Goal: Check status: Check status

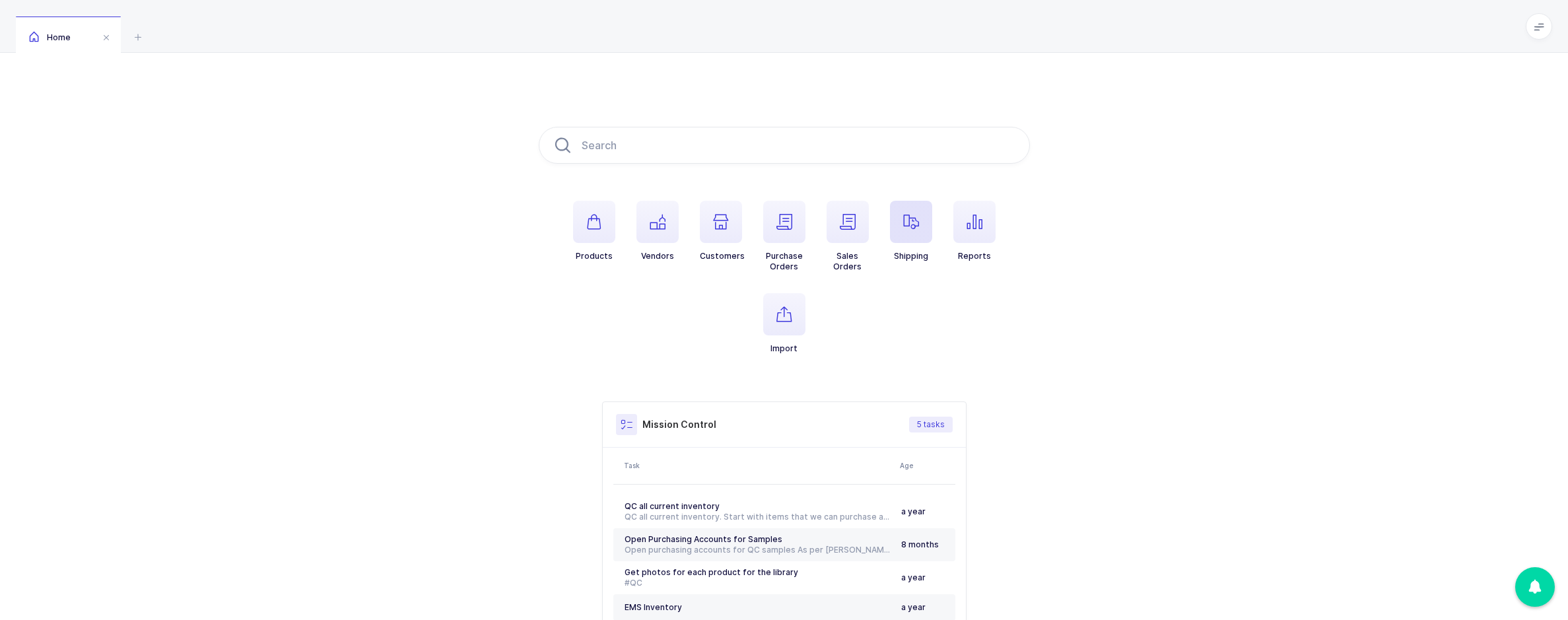
click at [921, 217] on span "button" at bounding box center [911, 222] width 43 height 42
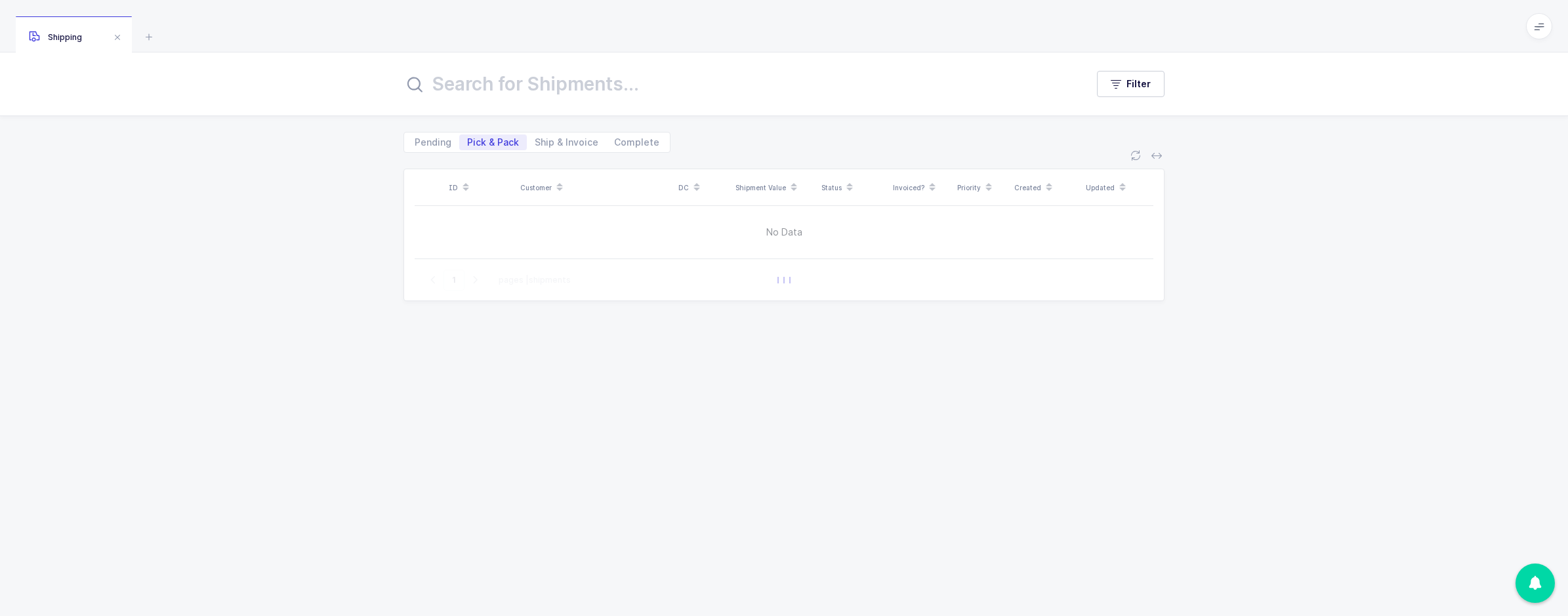
click at [550, 91] on input "text" at bounding box center [736, 83] width 667 height 32
type input "[PERSON_NAME]"
drag, startPoint x: 463, startPoint y: 84, endPoint x: 427, endPoint y: 91, distance: 36.7
click at [427, 91] on input "[PERSON_NAME]" at bounding box center [736, 83] width 667 height 32
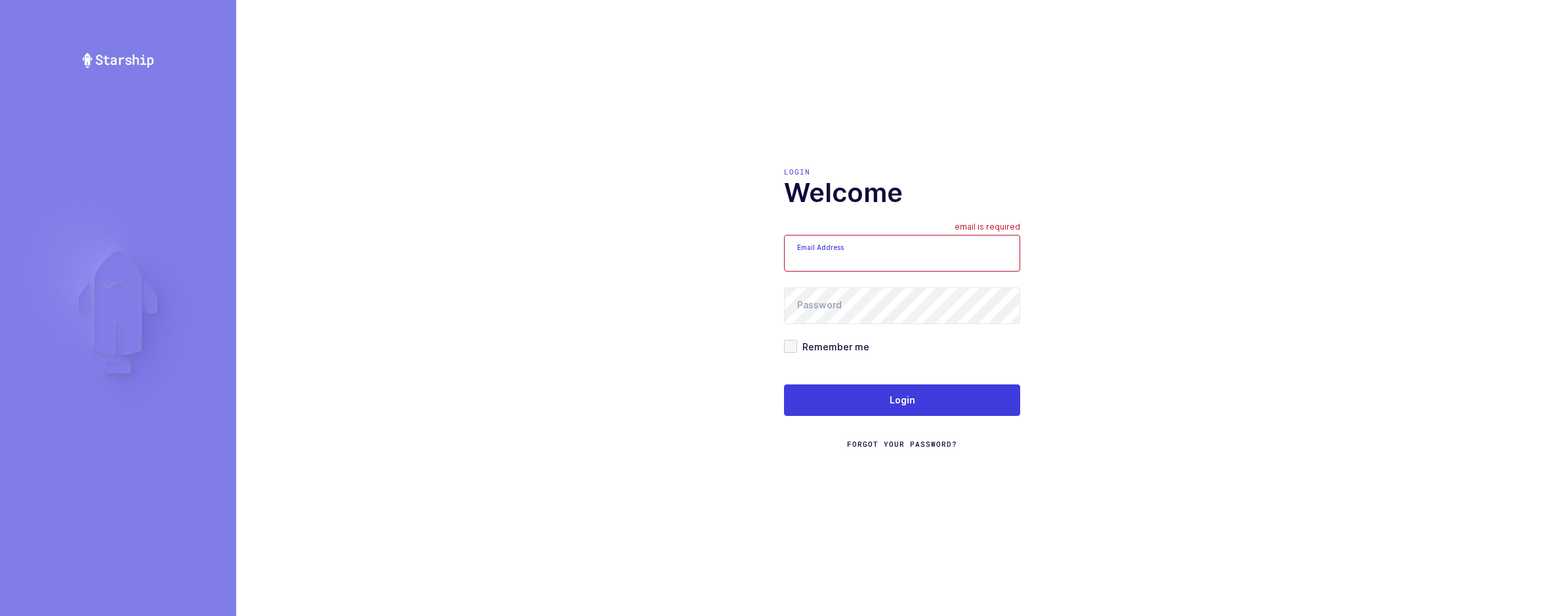
type input "sameer@janustrade.com"
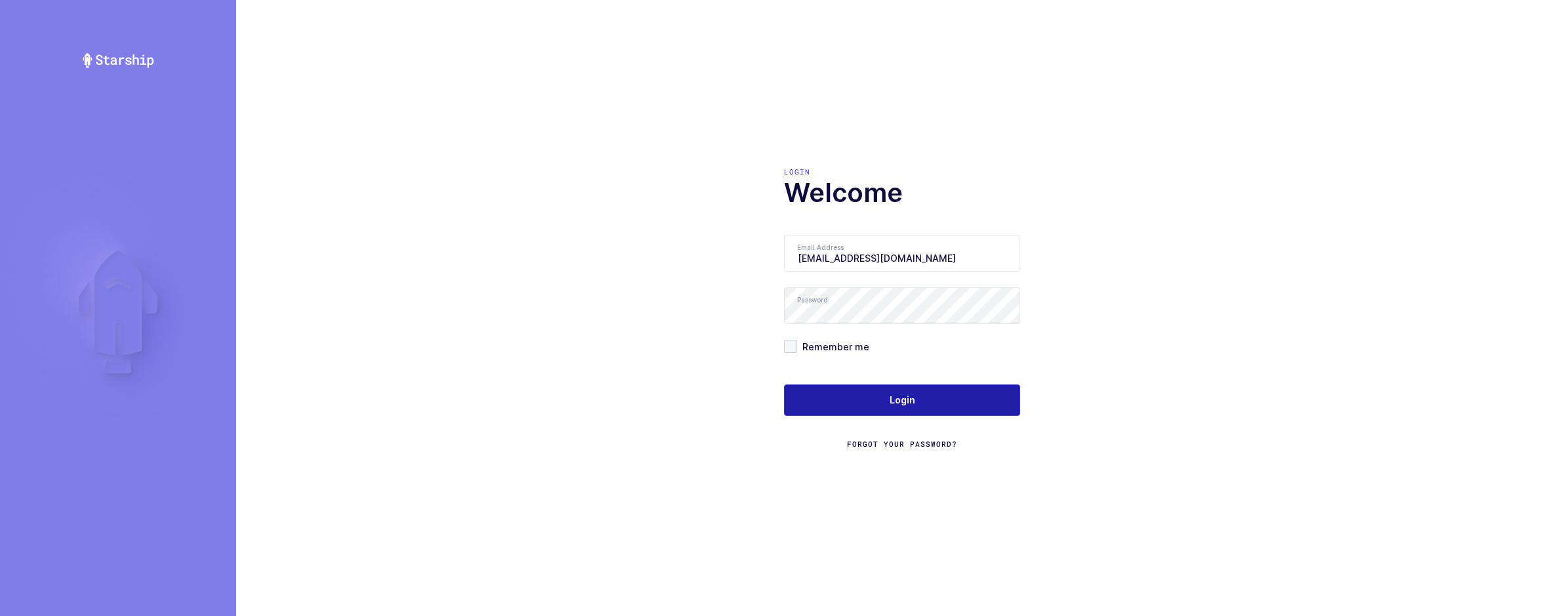
click at [848, 397] on button "Login" at bounding box center [902, 400] width 236 height 32
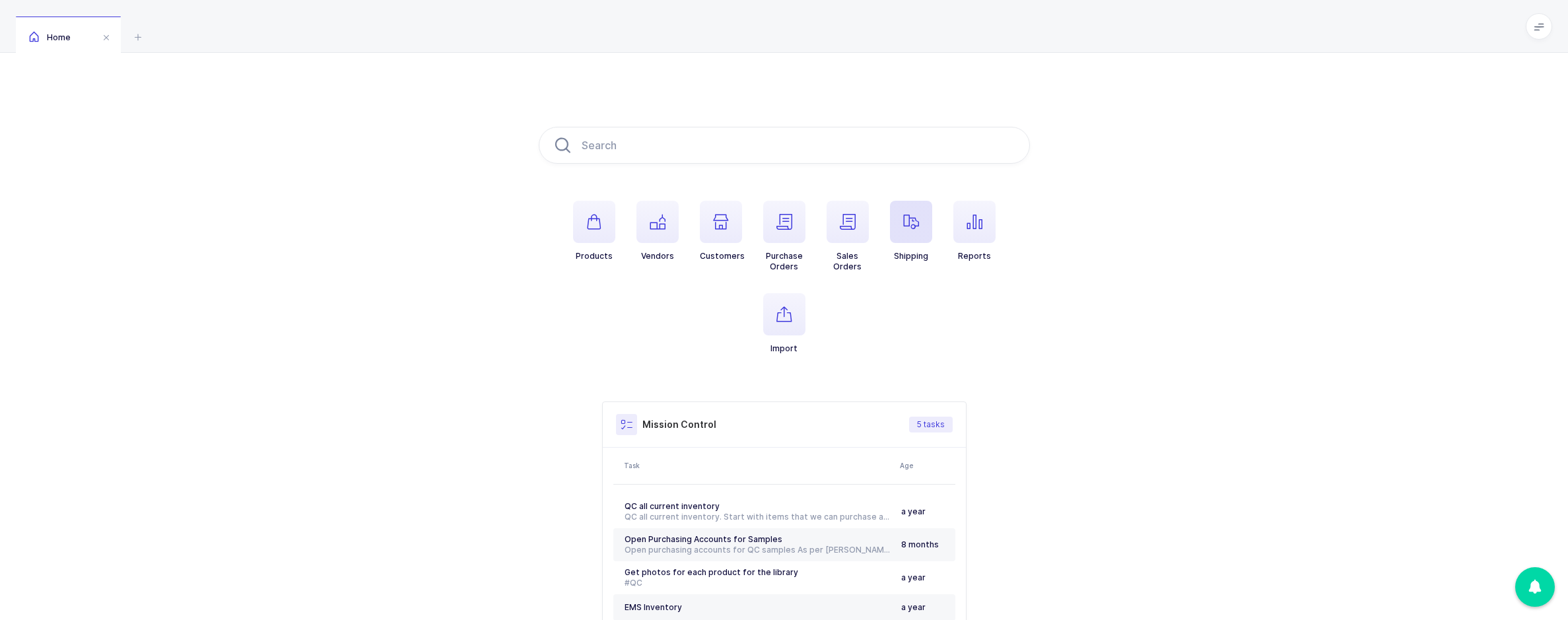
click at [908, 223] on icon "button" at bounding box center [911, 221] width 15 height 15
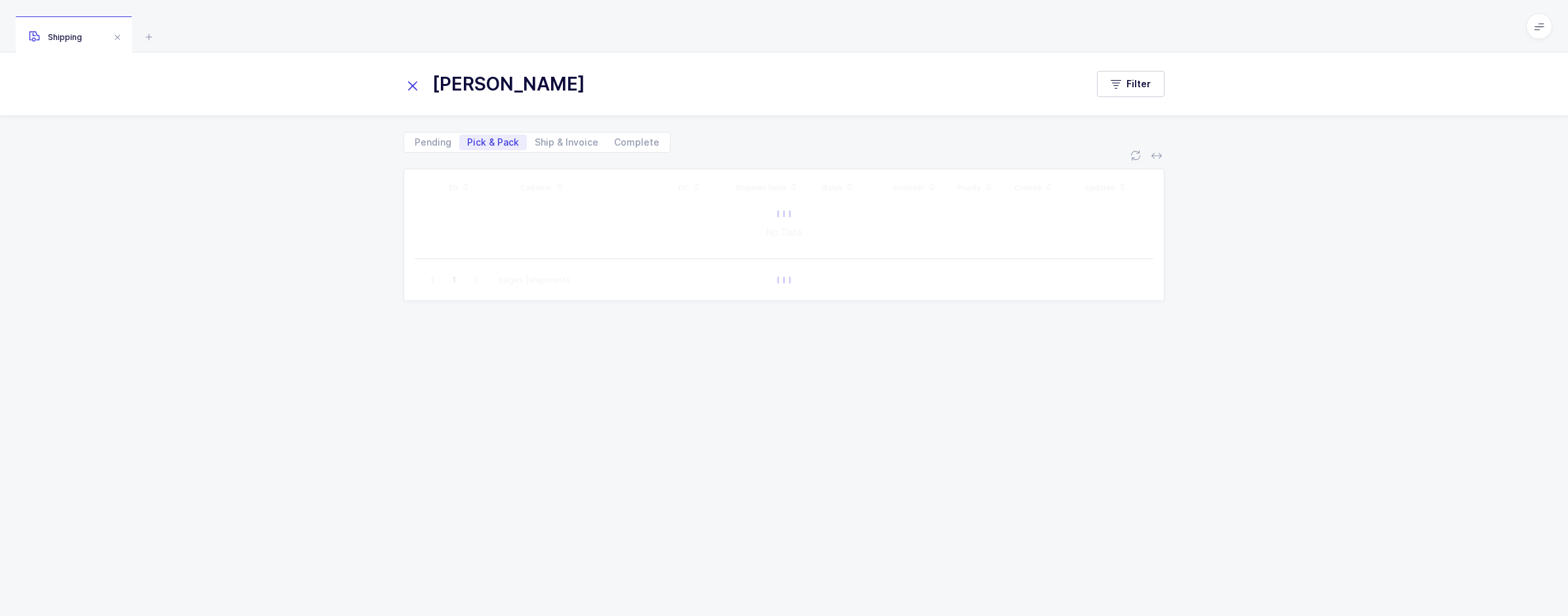
type input "[PERSON_NAME]"
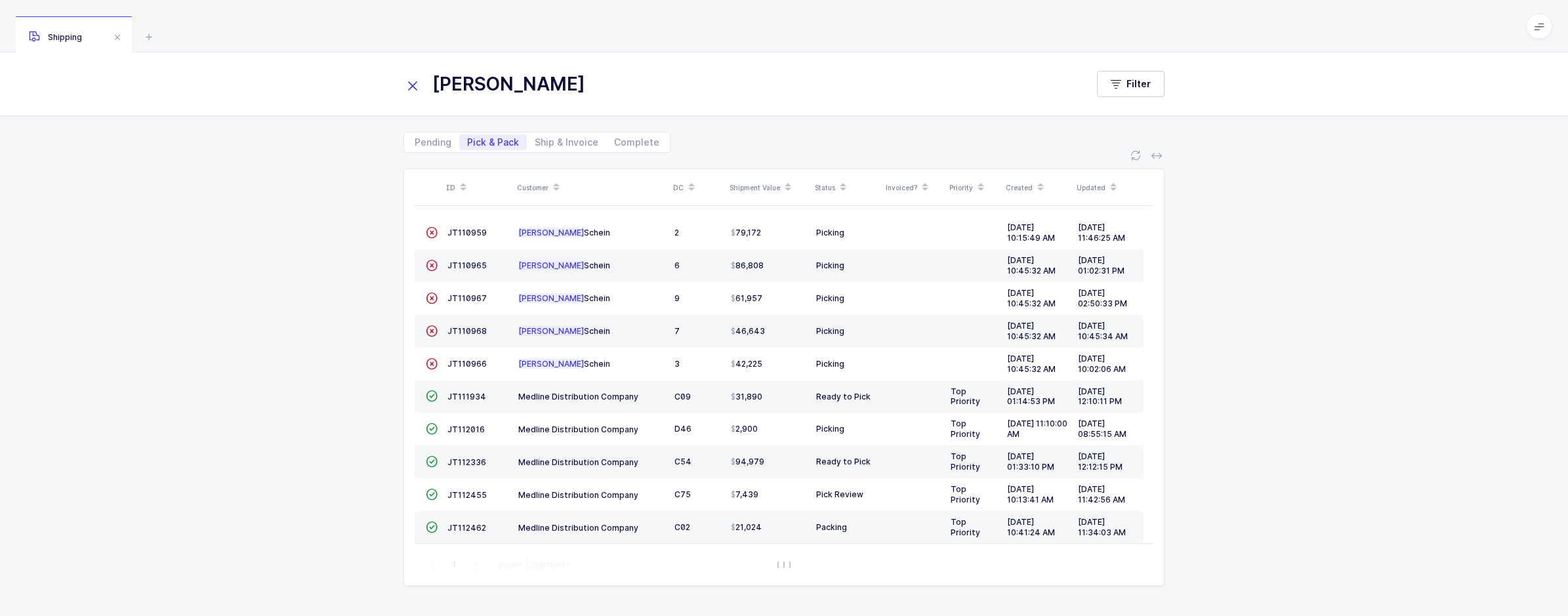
drag, startPoint x: 693, startPoint y: 140, endPoint x: 713, endPoint y: 185, distance: 49.2
click at [713, 185] on div "[PERSON_NAME] Filter Pending Pick & Pack Ship & Invoice Complete ID Customer DC…" at bounding box center [784, 334] width 1568 height 563
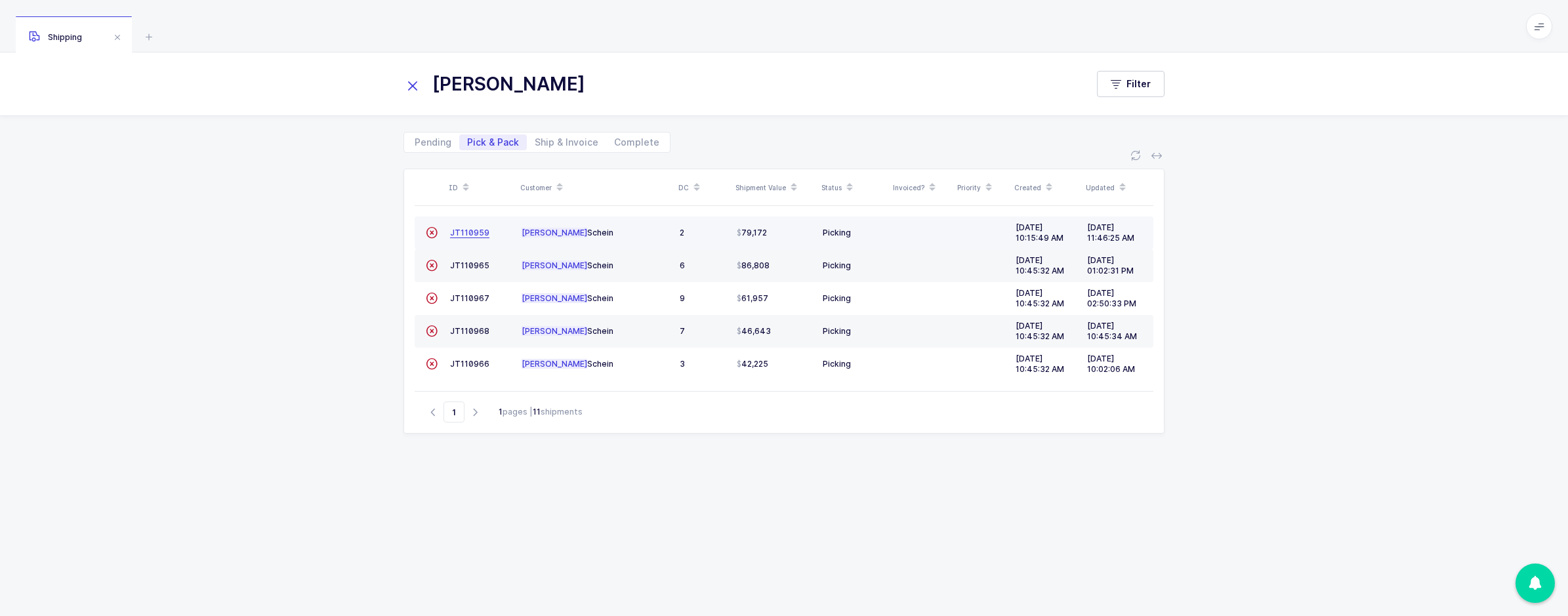
click at [459, 233] on span "JT110959" at bounding box center [469, 232] width 39 height 10
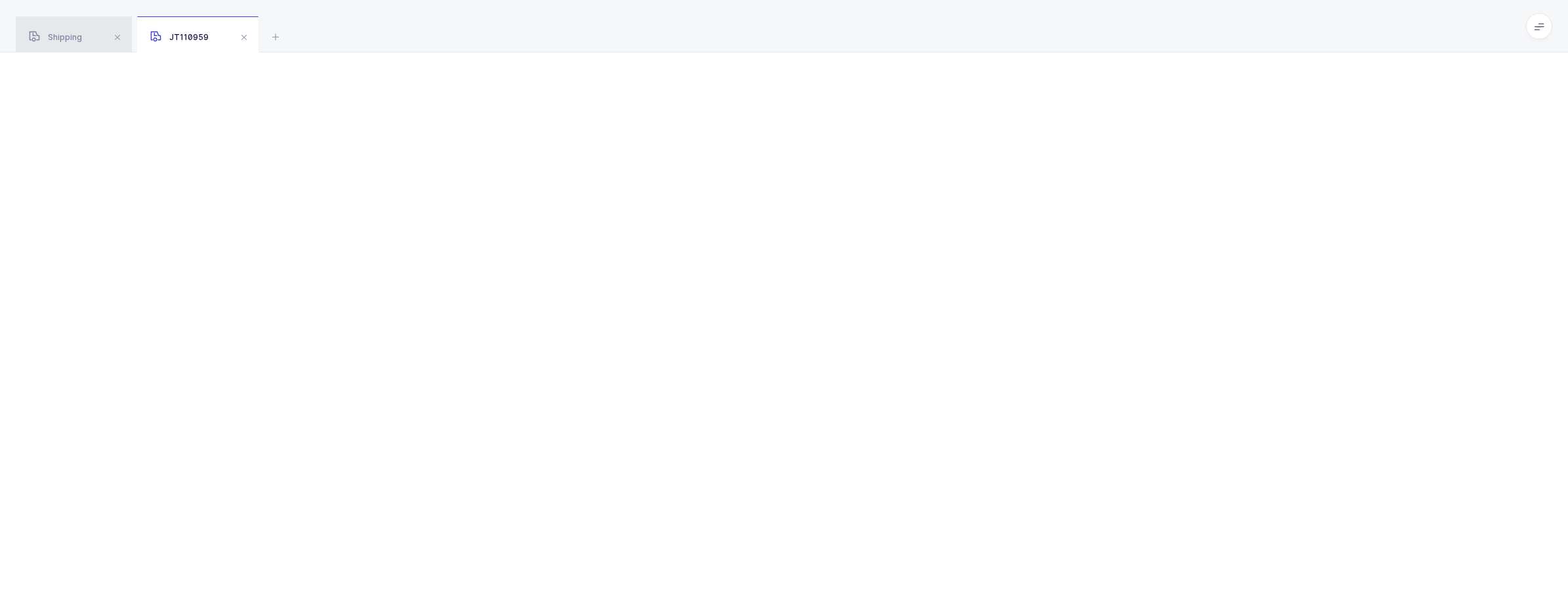
click at [61, 36] on span "Shipping" at bounding box center [55, 36] width 53 height 10
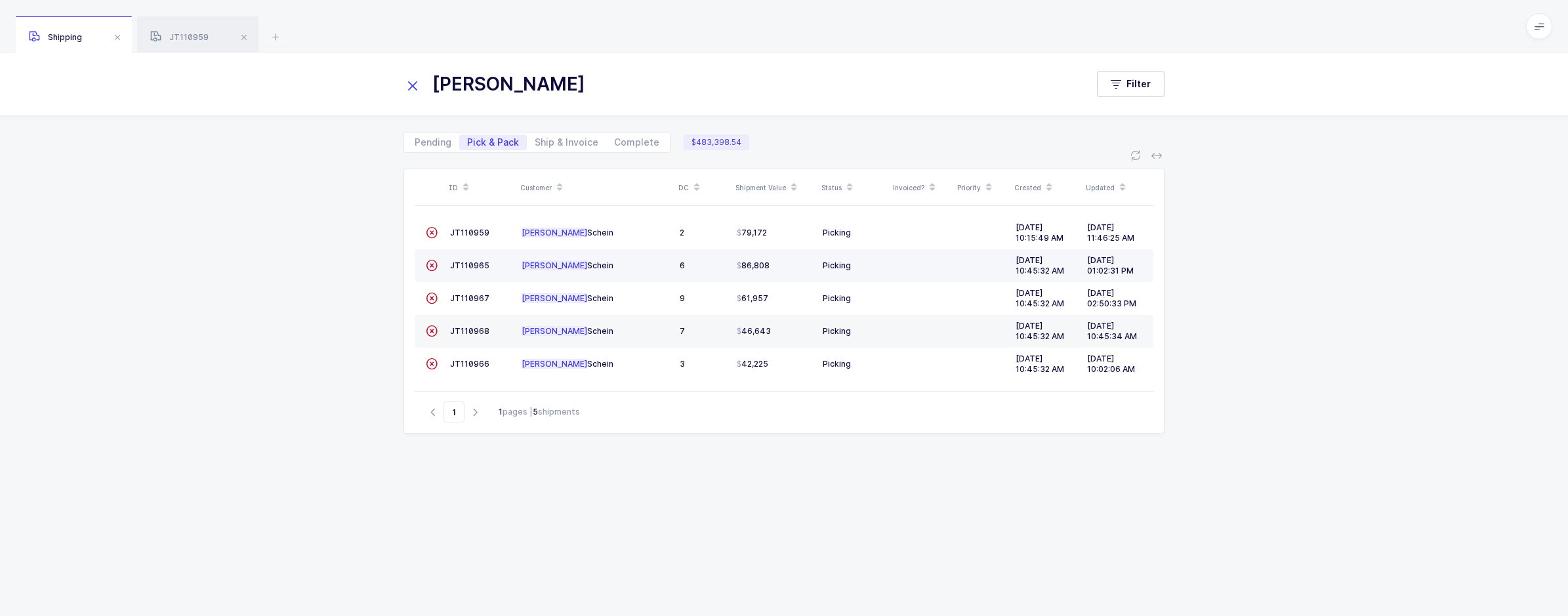
click at [471, 260] on div "JT110965" at bounding box center [481, 266] width 61 height 12
click at [467, 263] on span "JT110965" at bounding box center [469, 265] width 39 height 10
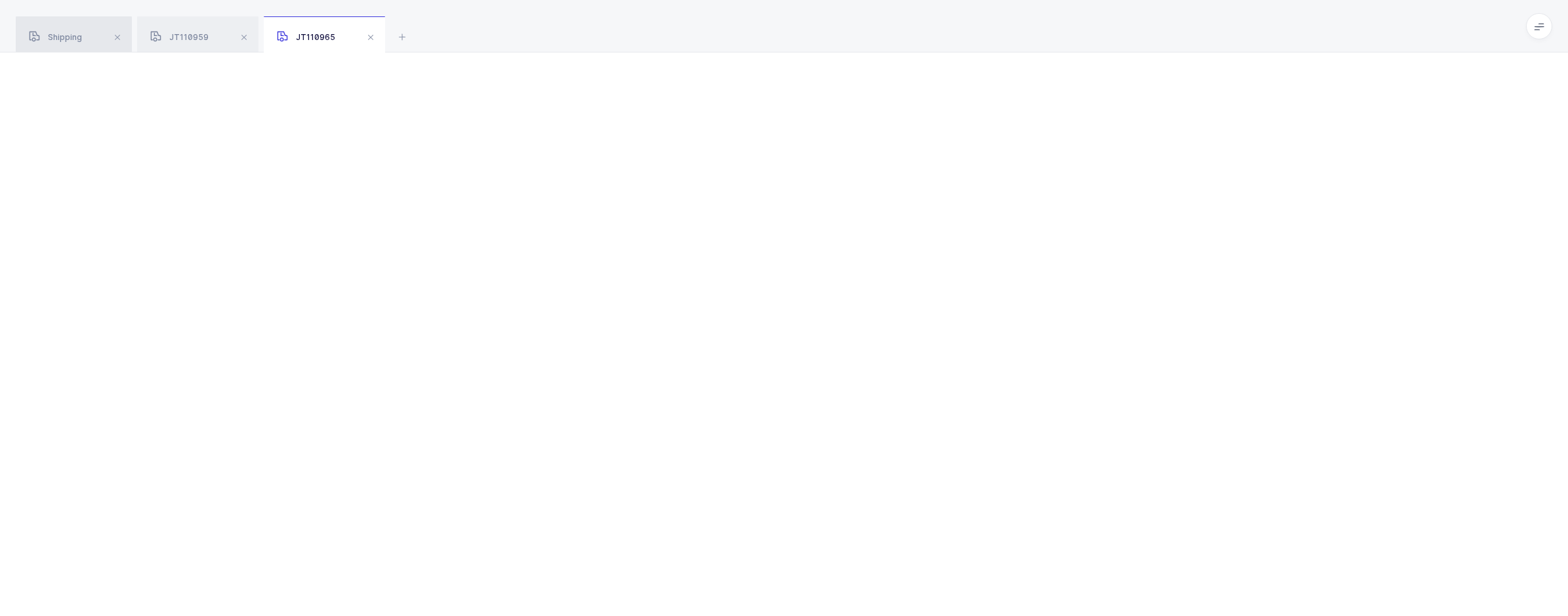
click at [65, 36] on span "Shipping" at bounding box center [55, 36] width 53 height 10
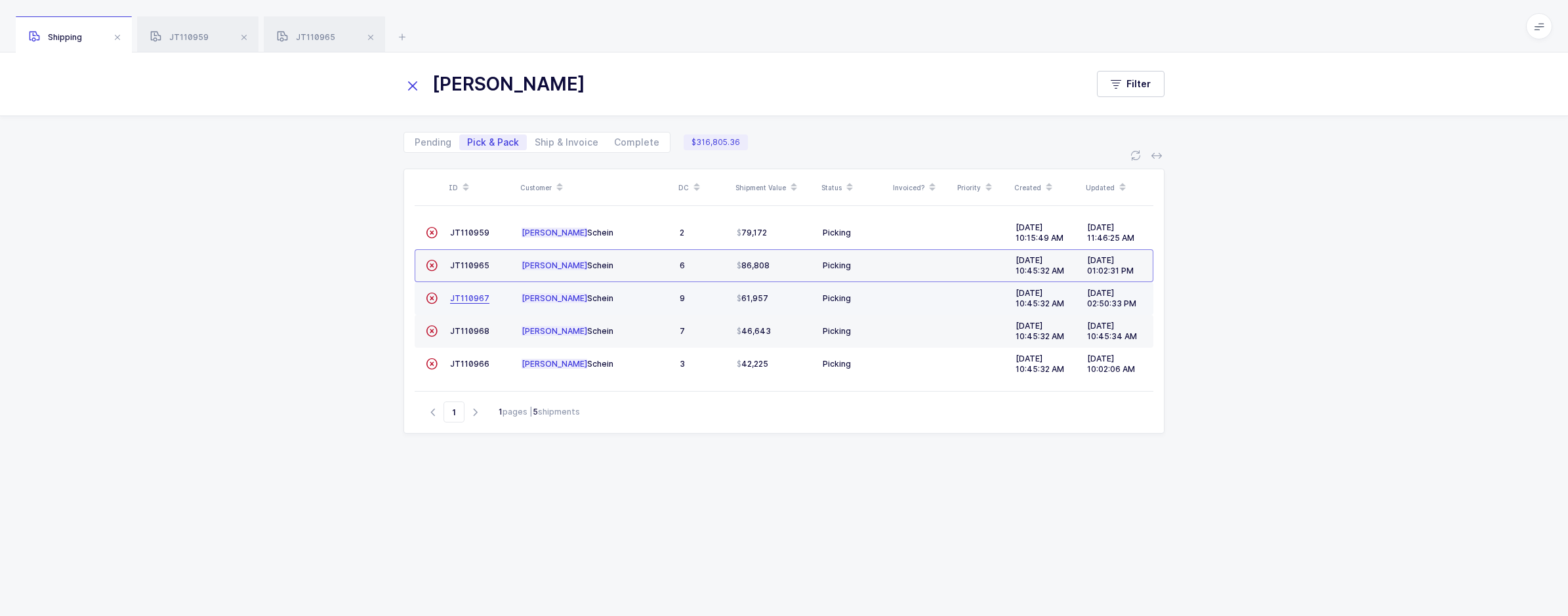
click at [468, 301] on span "JT110967" at bounding box center [469, 298] width 39 height 10
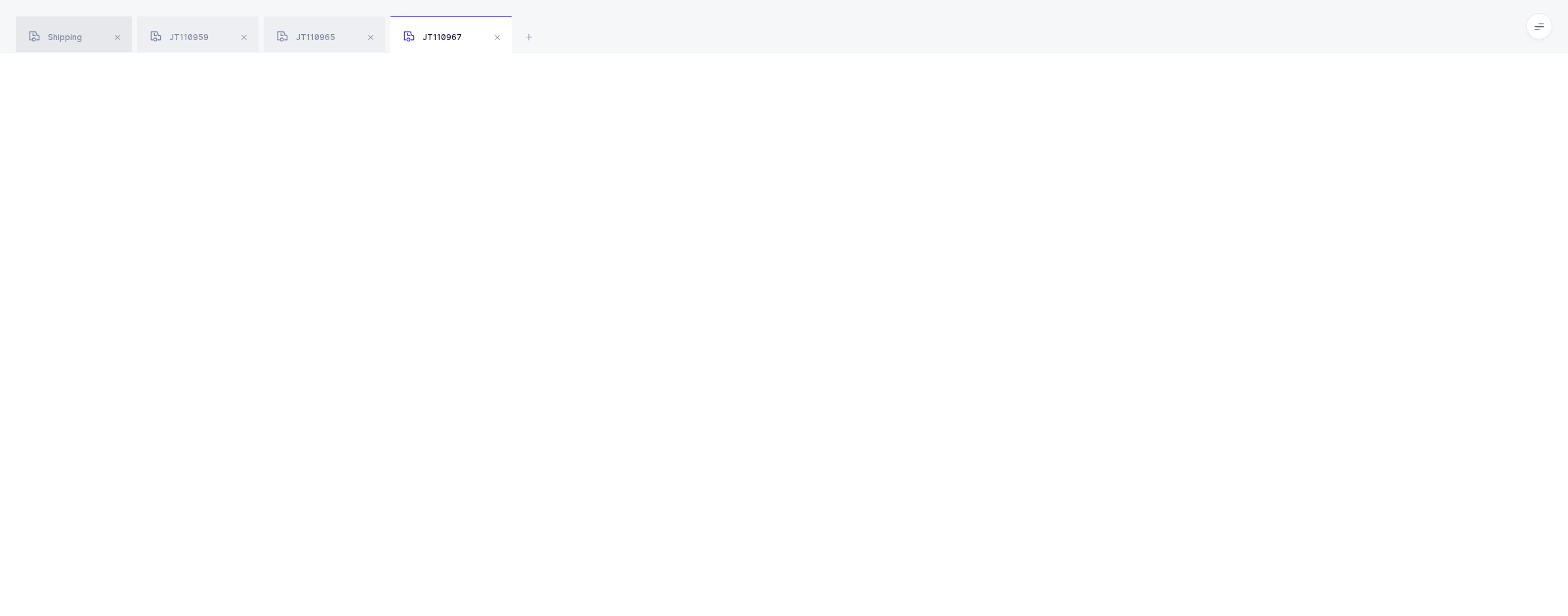
click at [76, 32] on div "Shipping" at bounding box center [73, 35] width 116 height 36
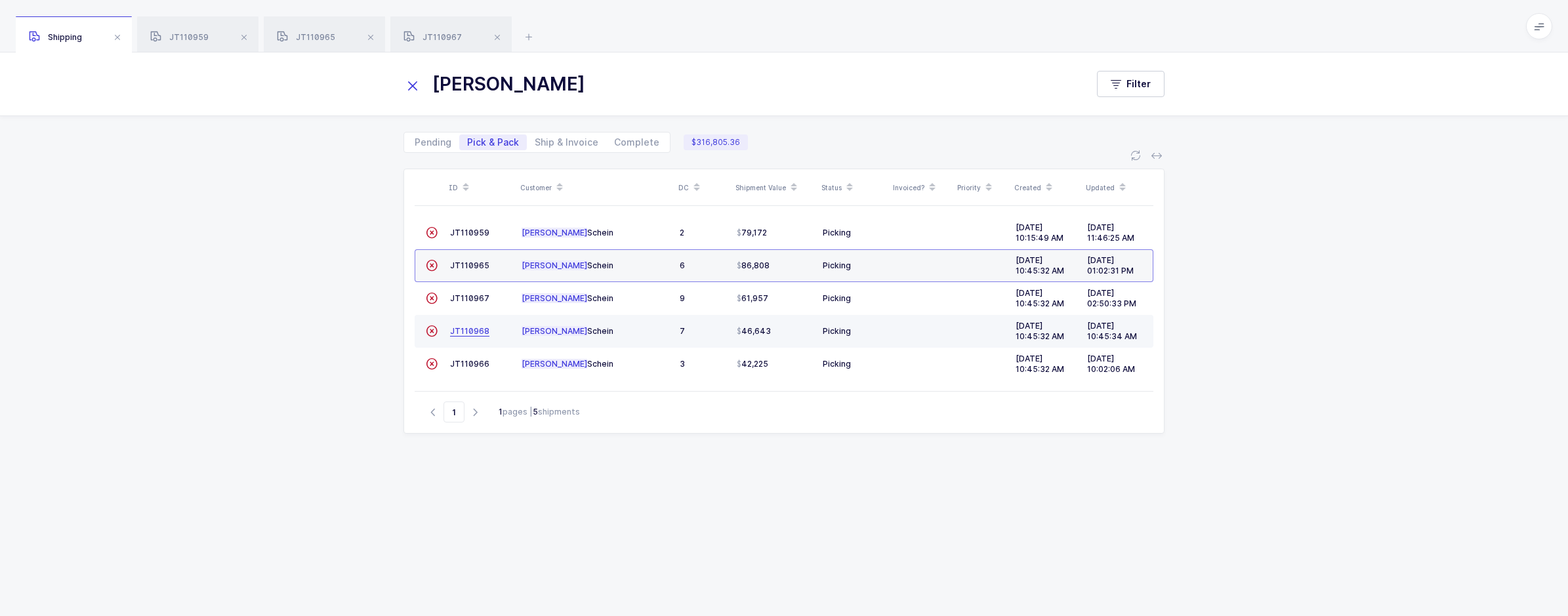
click at [469, 332] on span "JT110968" at bounding box center [469, 331] width 39 height 10
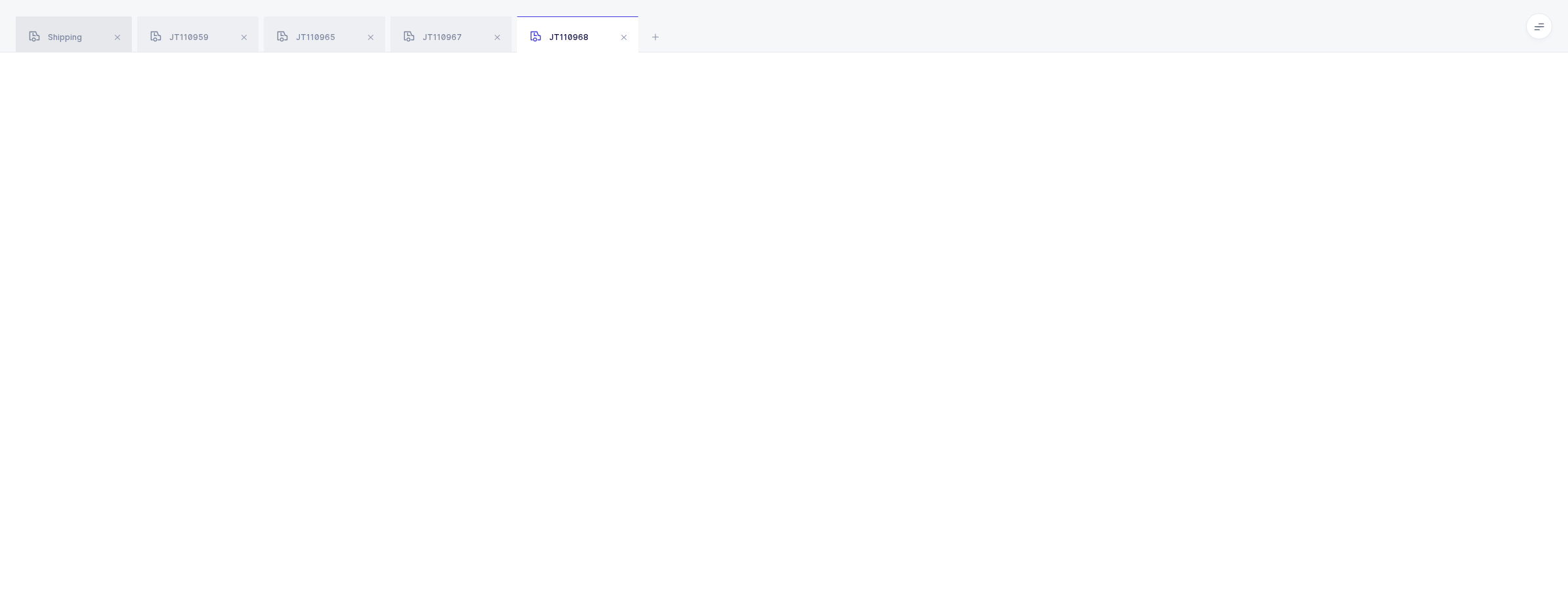
click at [65, 39] on span "Shipping" at bounding box center [55, 36] width 53 height 10
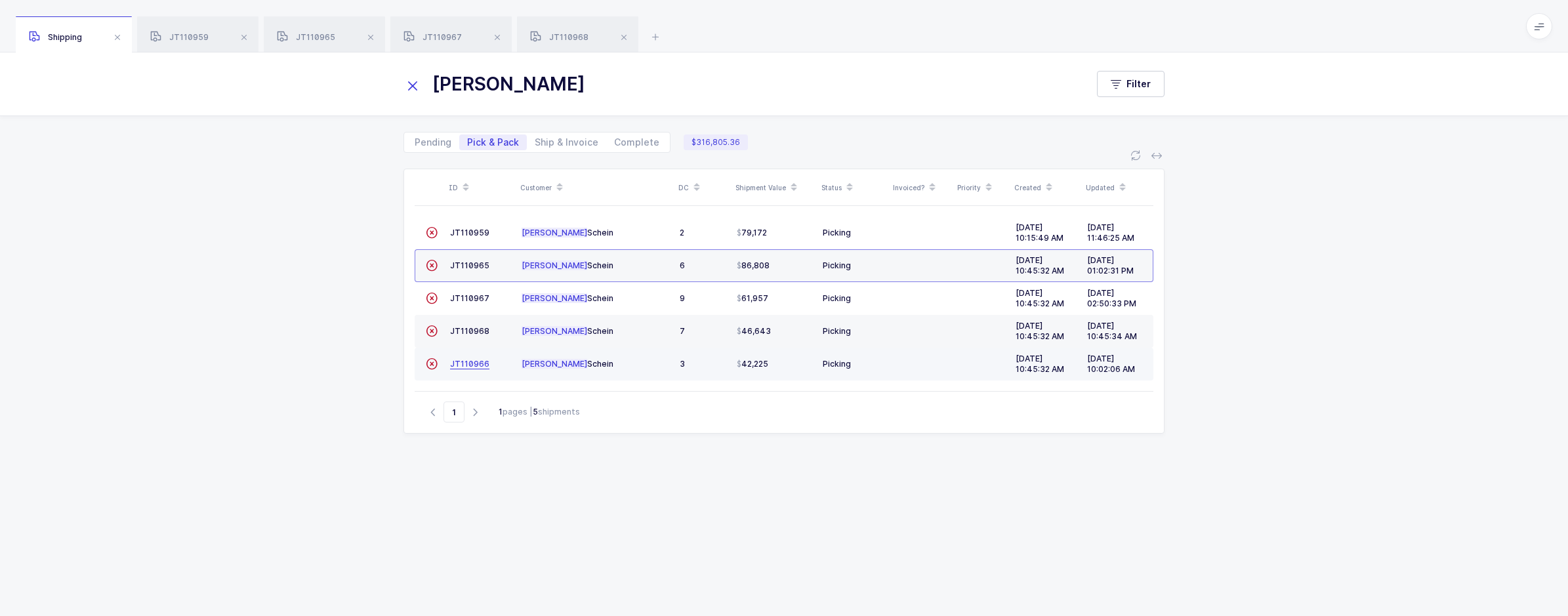
click at [458, 363] on span "JT110966" at bounding box center [469, 364] width 39 height 10
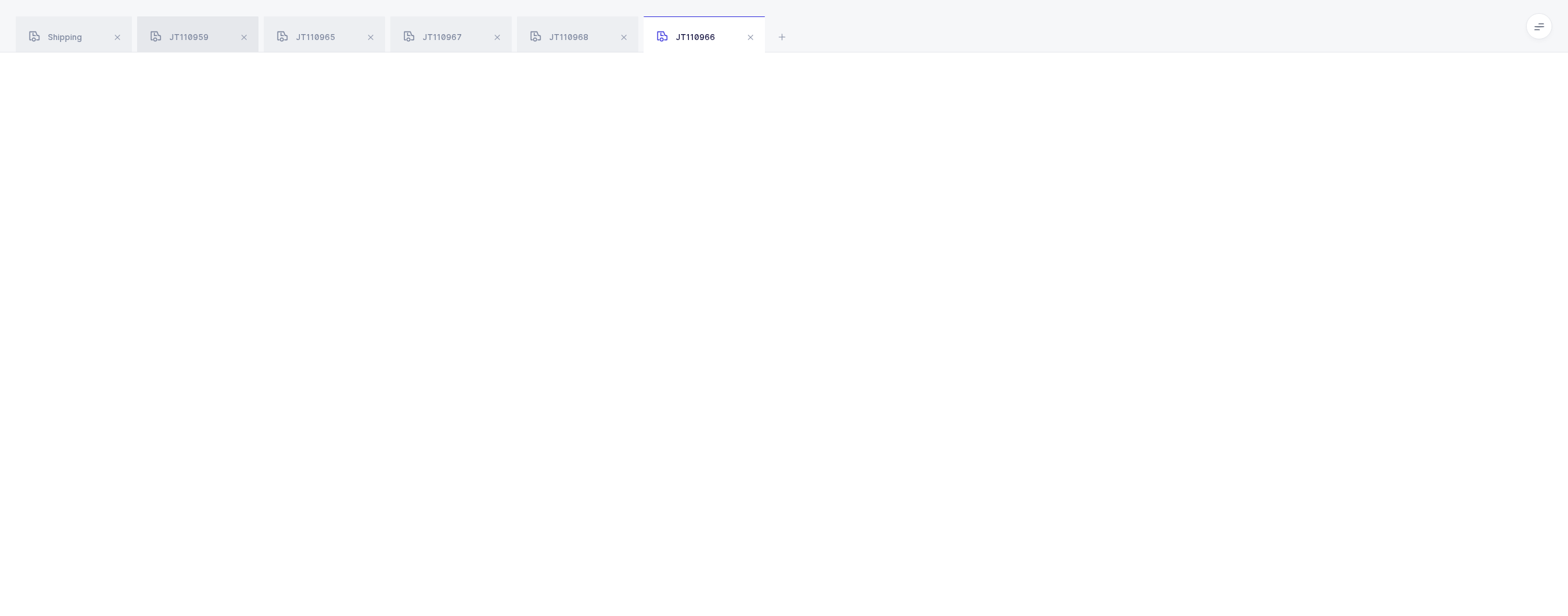
click at [194, 17] on div "JT110959" at bounding box center [198, 35] width 121 height 36
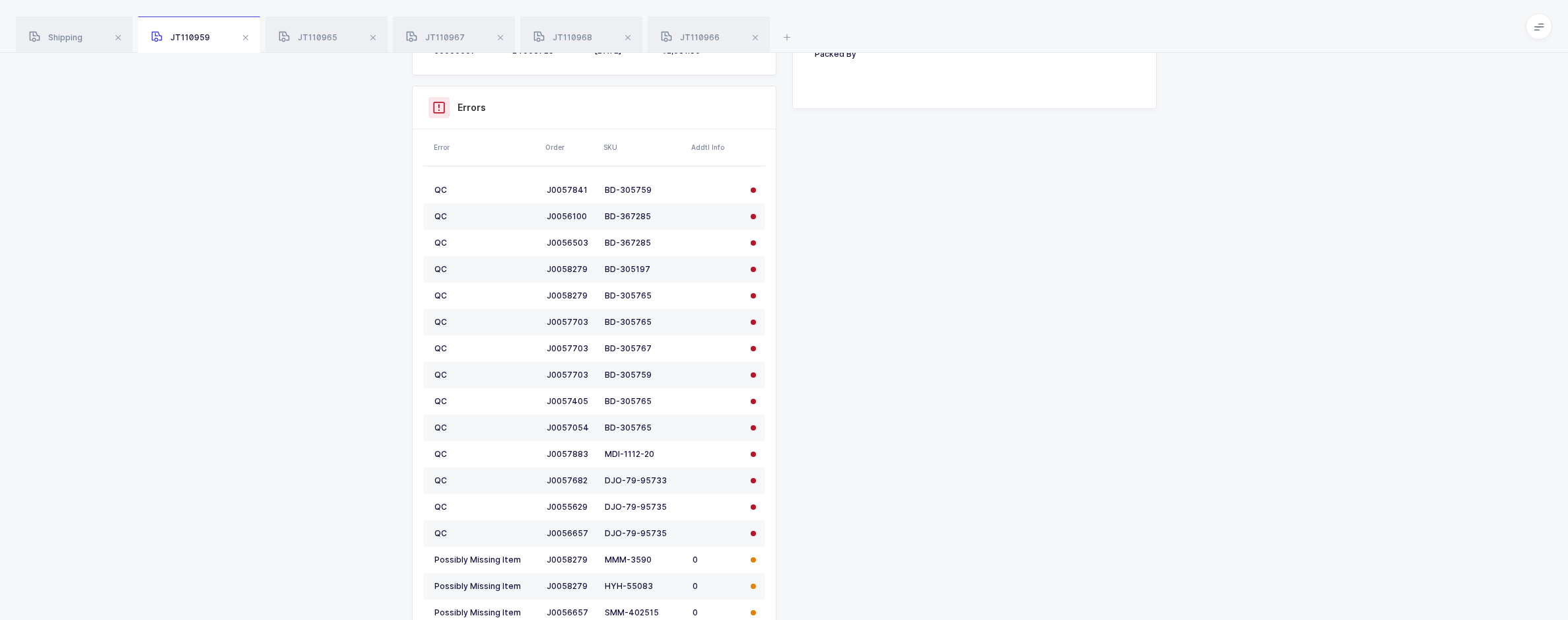
scroll to position [859, 0]
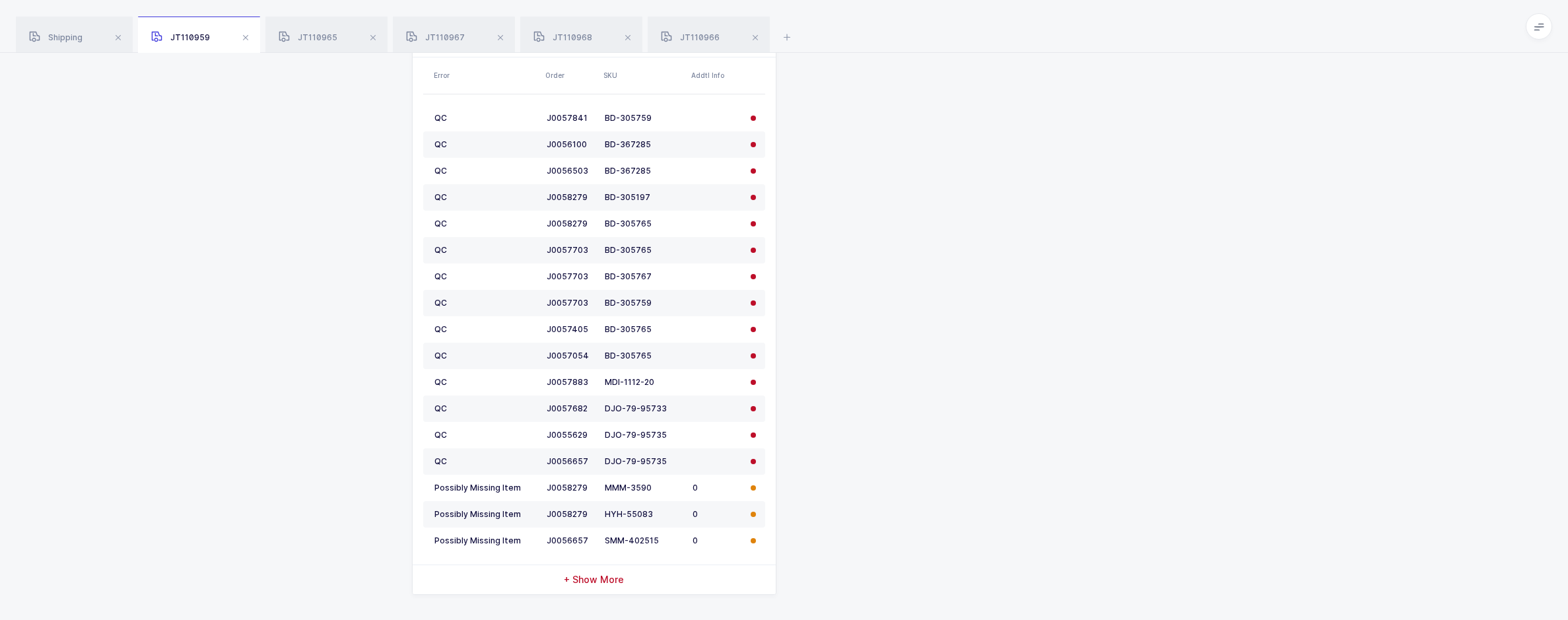
drag, startPoint x: 1356, startPoint y: 190, endPoint x: 1335, endPoint y: 186, distance: 21.4
